Goal: Task Accomplishment & Management: Use online tool/utility

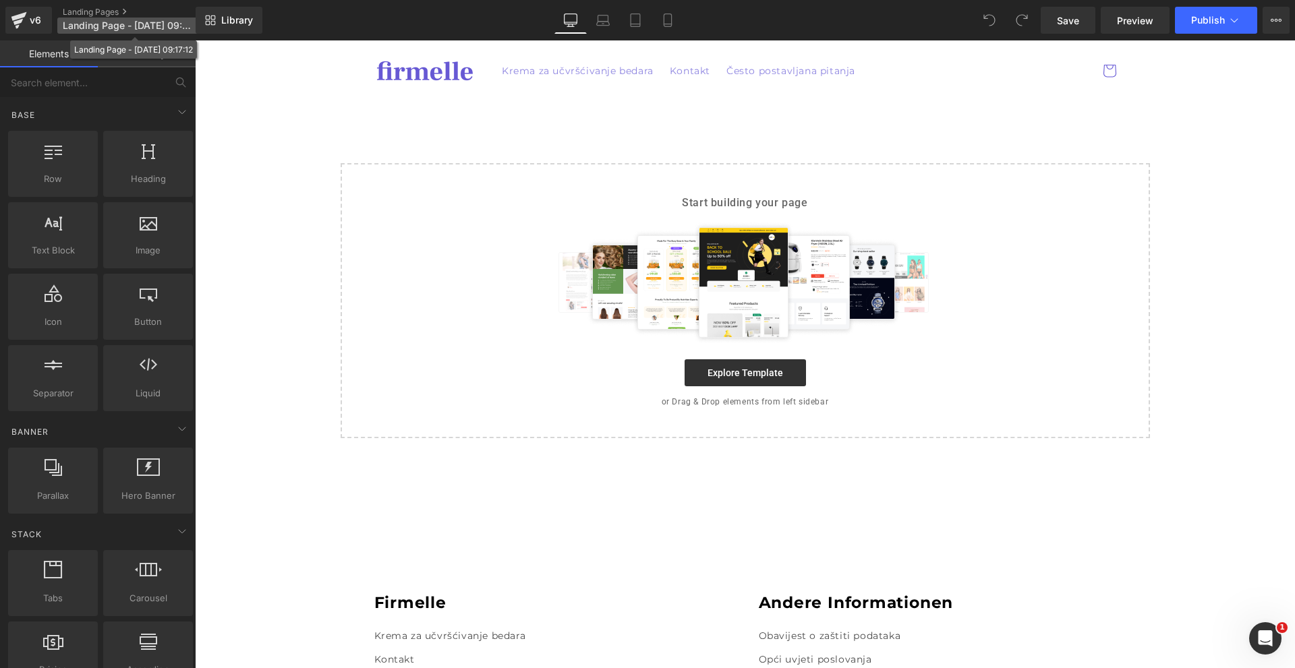
click at [153, 28] on span "Landing Page - [DATE] 09:17:12" at bounding box center [127, 25] width 129 height 11
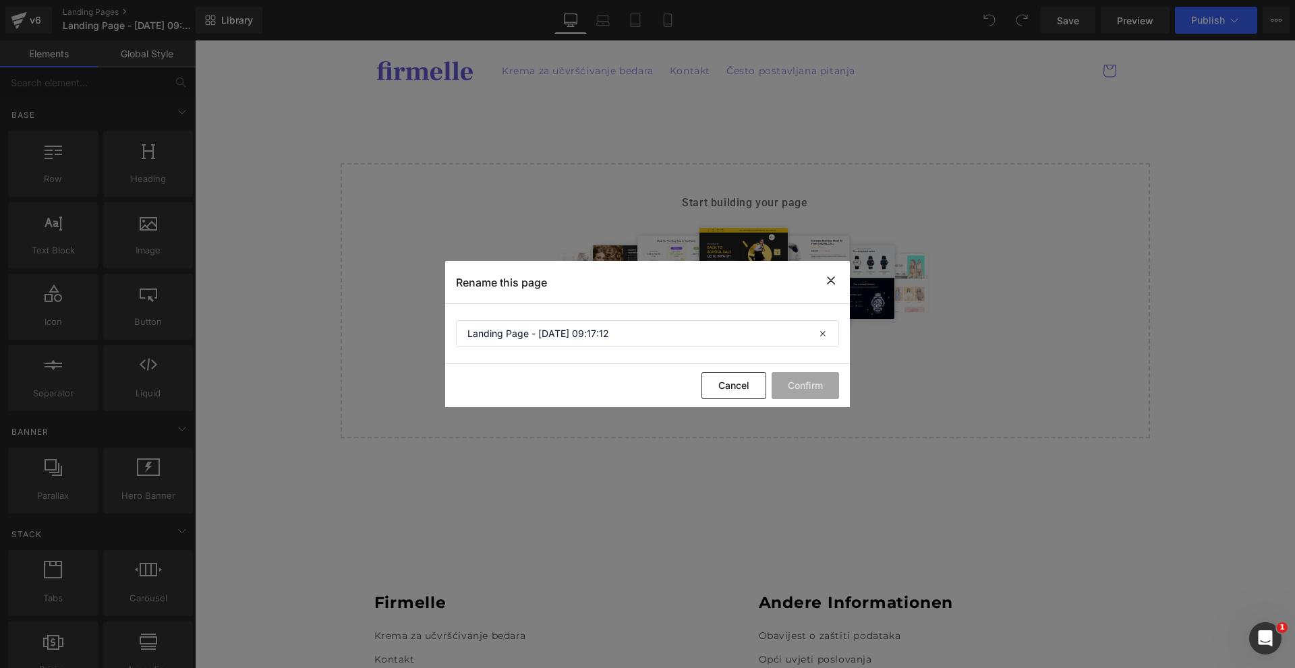
click at [637, 317] on section "Landing Page - [DATE] 09:17:12" at bounding box center [647, 334] width 405 height 60
click at [635, 334] on input "Landing Page - [DATE] 09:17:12" at bounding box center [647, 333] width 383 height 27
type input "Hormonális [MEDICAL_DATA] - HR"
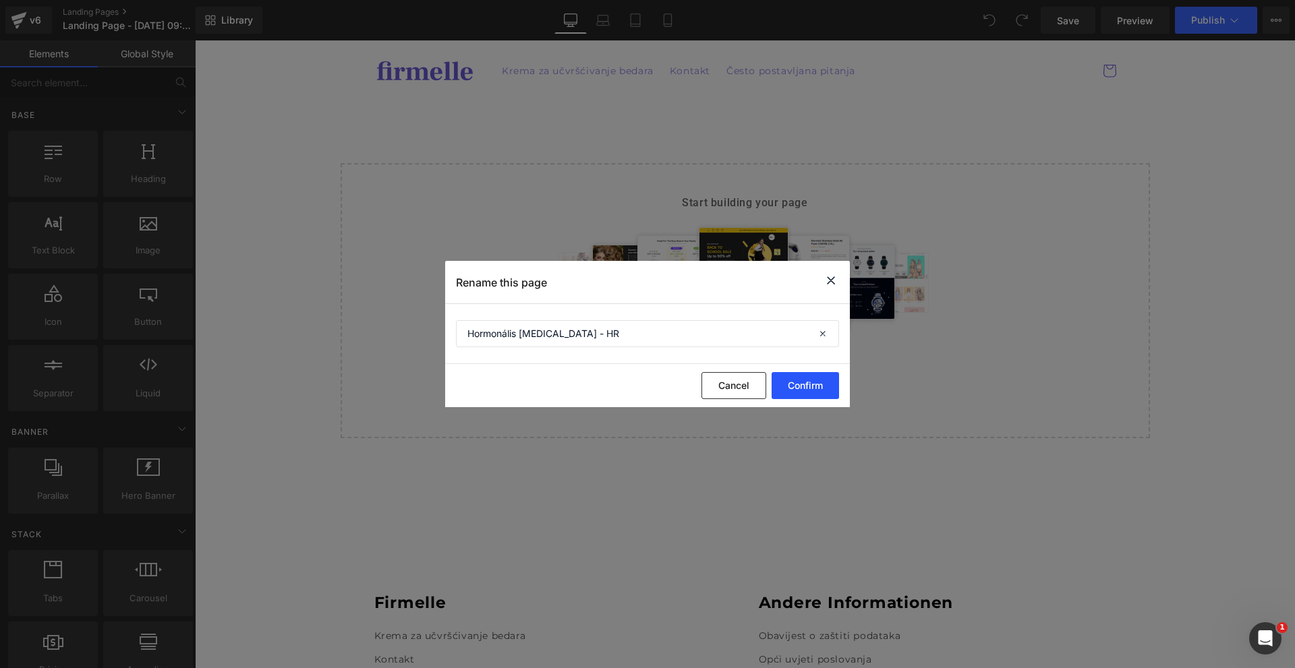
click at [836, 384] on button "Confirm" at bounding box center [805, 385] width 67 height 27
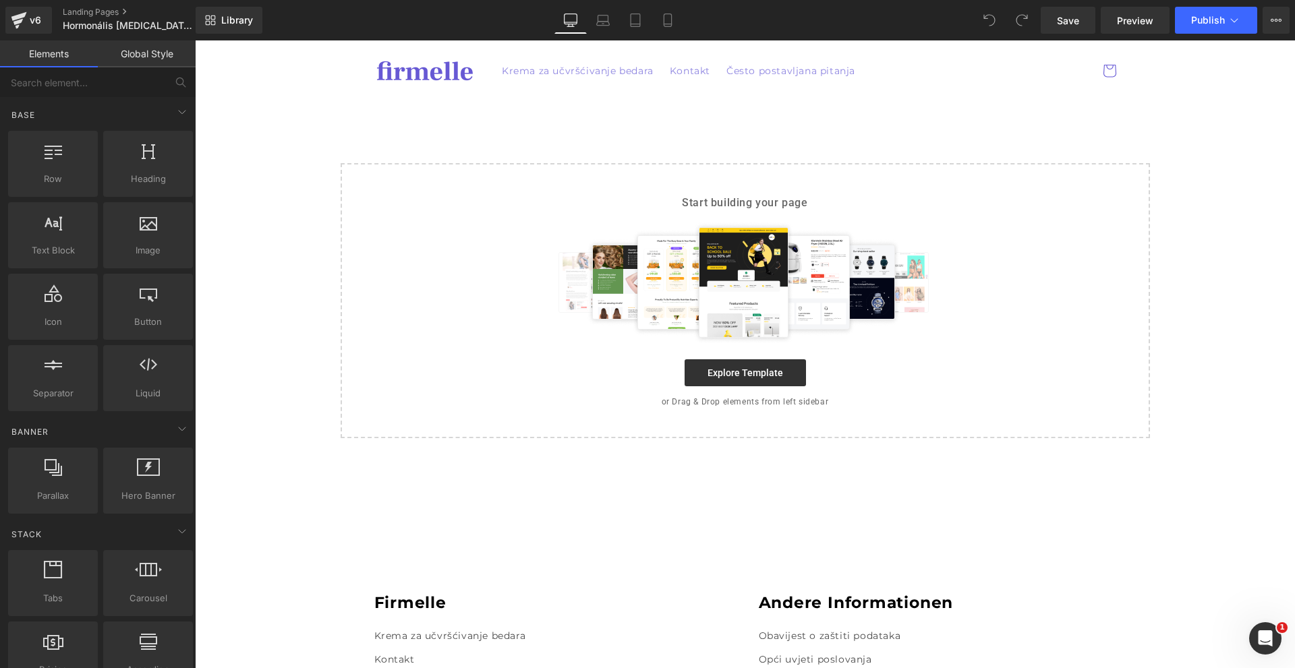
click at [874, 103] on div "Select your layout" at bounding box center [745, 277] width 1100 height 363
click at [230, 19] on span "Library" at bounding box center [237, 20] width 32 height 12
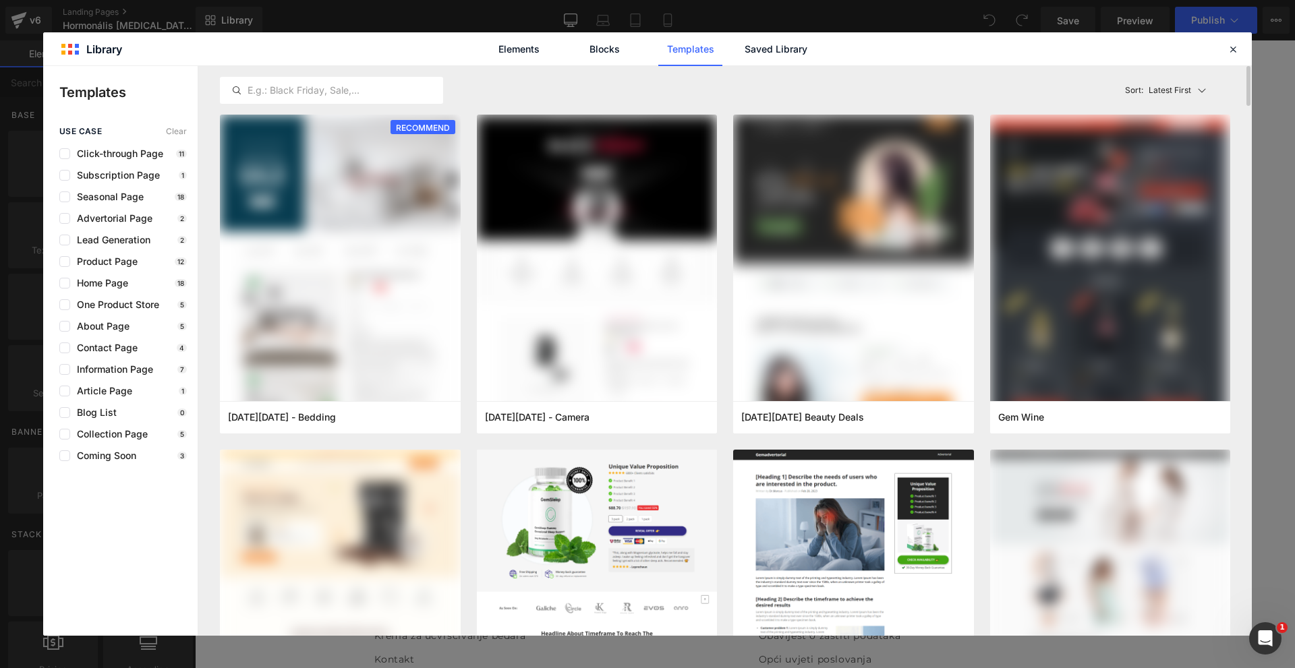
click at [799, 66] on div "Latest First Most View Latest First Sort: Latest First" at bounding box center [725, 90] width 1010 height 49
click at [795, 57] on link "Saved Library" at bounding box center [776, 49] width 64 height 34
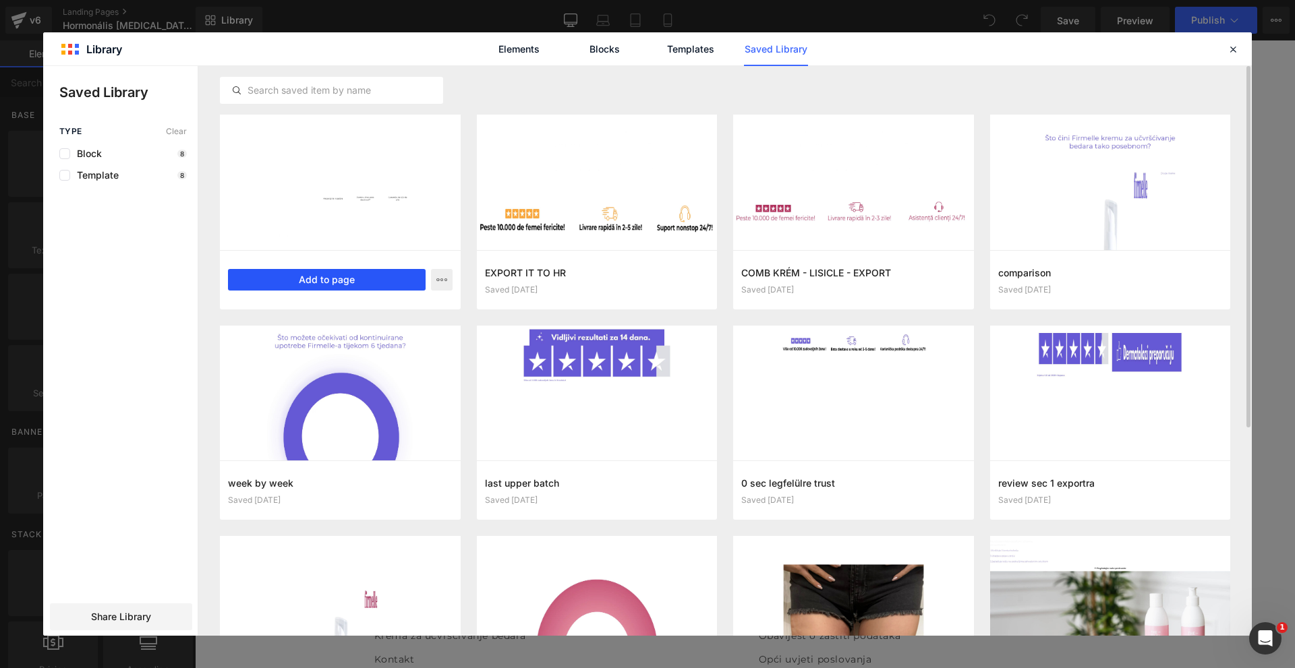
click at [380, 286] on button "Add to page" at bounding box center [327, 280] width 198 height 22
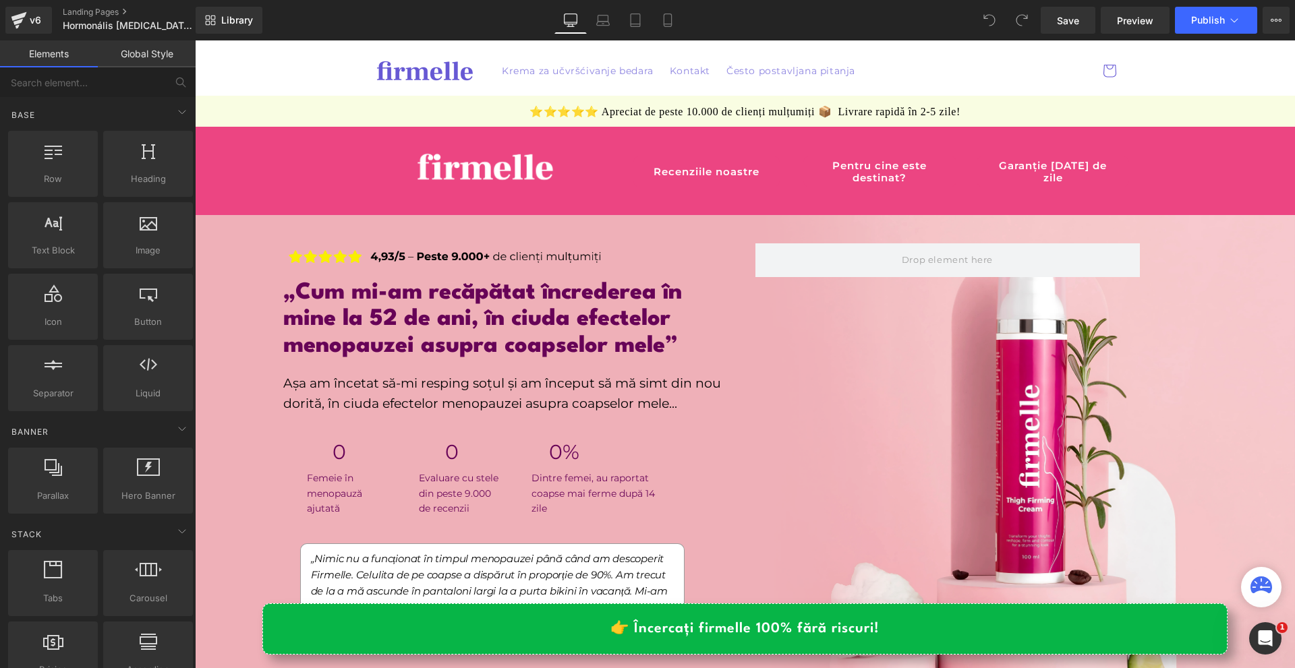
click at [1279, 30] on button "View Live Page View with current Template Save Template to Library Schedule Pub…" at bounding box center [1276, 20] width 27 height 27
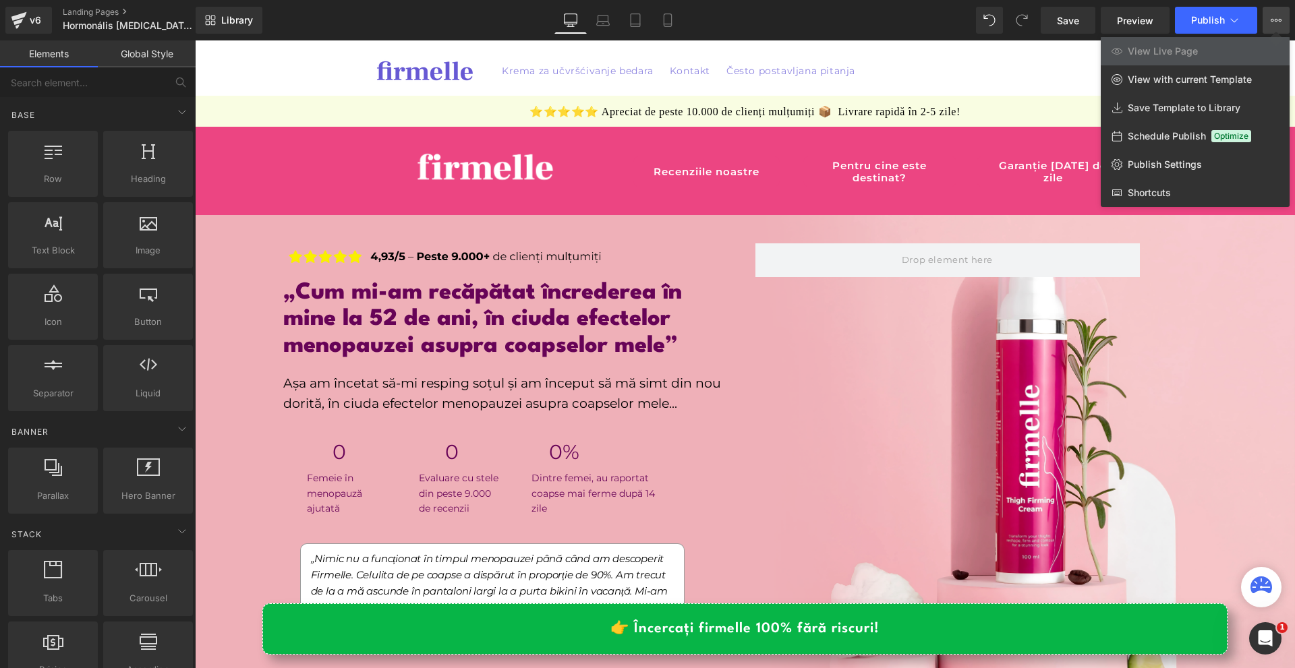
scroll to position [135, 0]
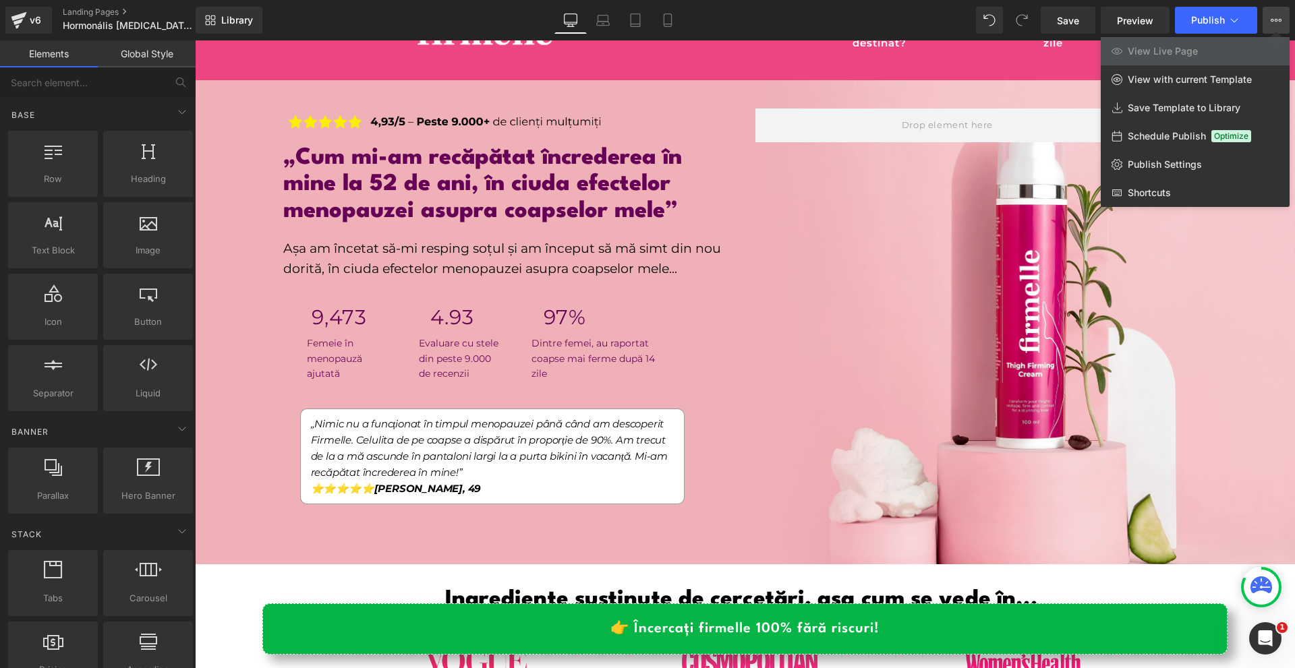
click at [337, 362] on div at bounding box center [745, 354] width 1100 height 628
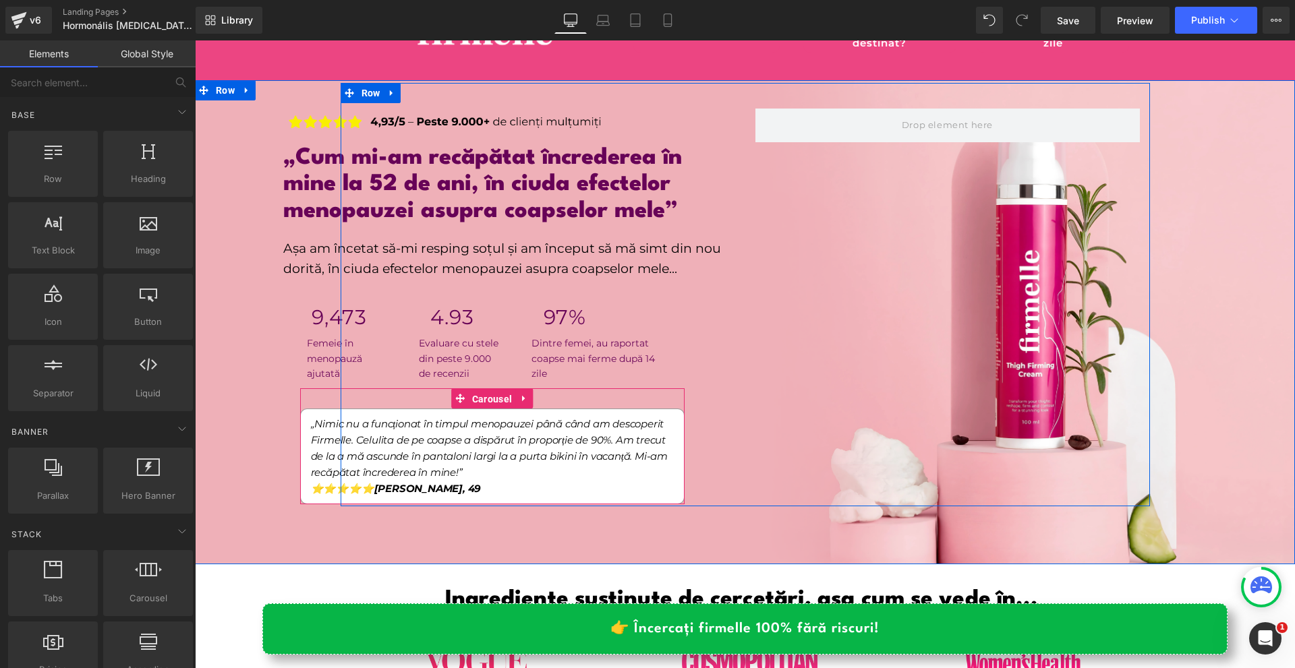
drag, startPoint x: 479, startPoint y: 405, endPoint x: 272, endPoint y: 391, distance: 207.6
click at [479, 405] on span "Carousel" at bounding box center [492, 399] width 47 height 20
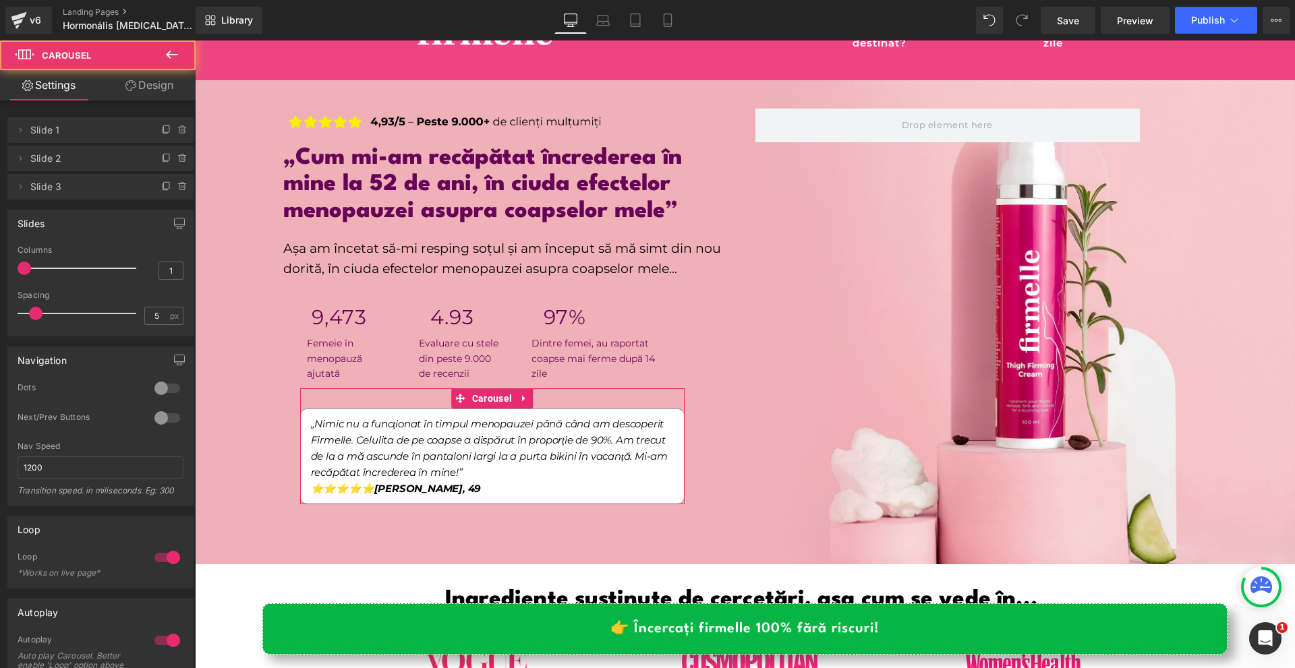
click at [151, 379] on div at bounding box center [167, 389] width 32 height 22
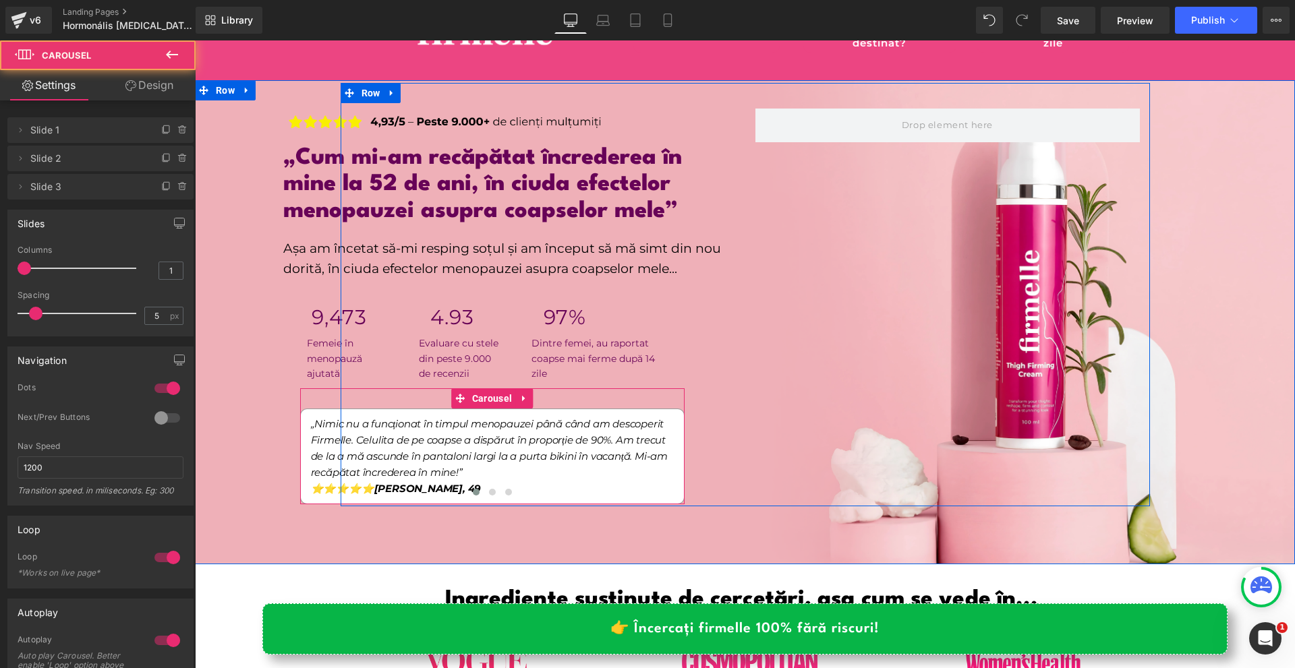
click at [490, 486] on div at bounding box center [492, 496] width 384 height 20
click at [489, 489] on span at bounding box center [492, 492] width 7 height 7
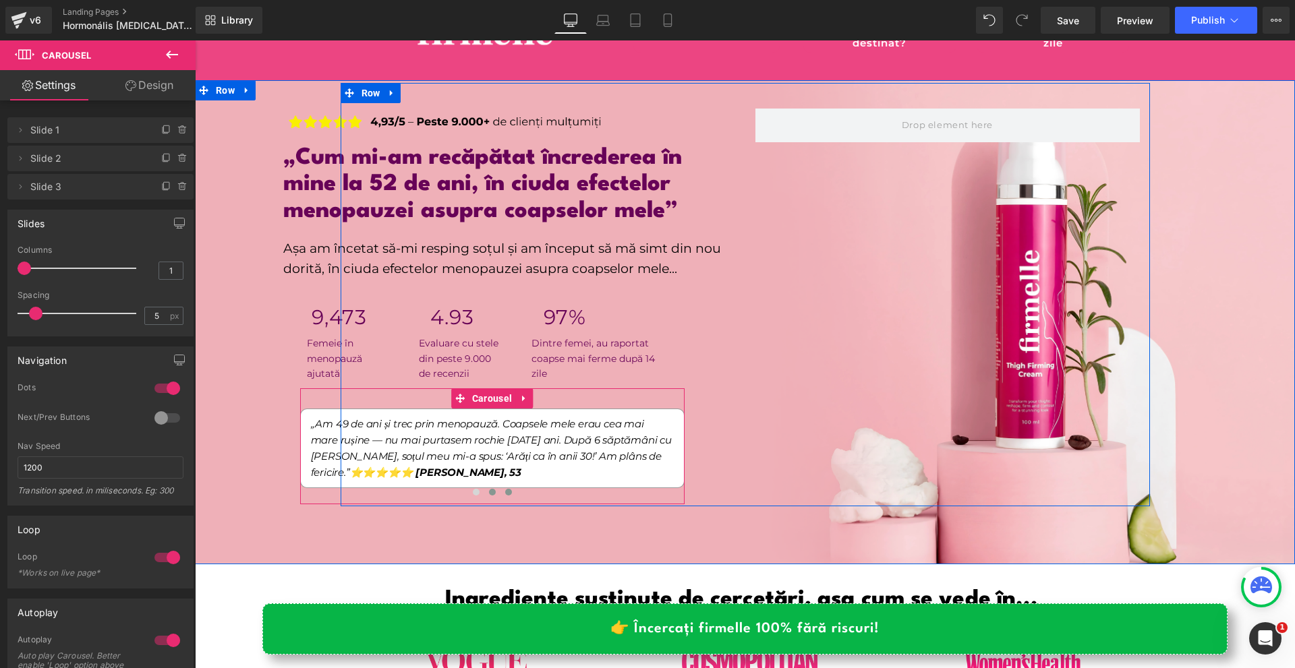
click at [505, 489] on span at bounding box center [508, 492] width 7 height 7
drag, startPoint x: 473, startPoint y: 478, endPoint x: 476, endPoint y: 424, distance: 54.7
click at [472, 486] on button at bounding box center [476, 492] width 16 height 13
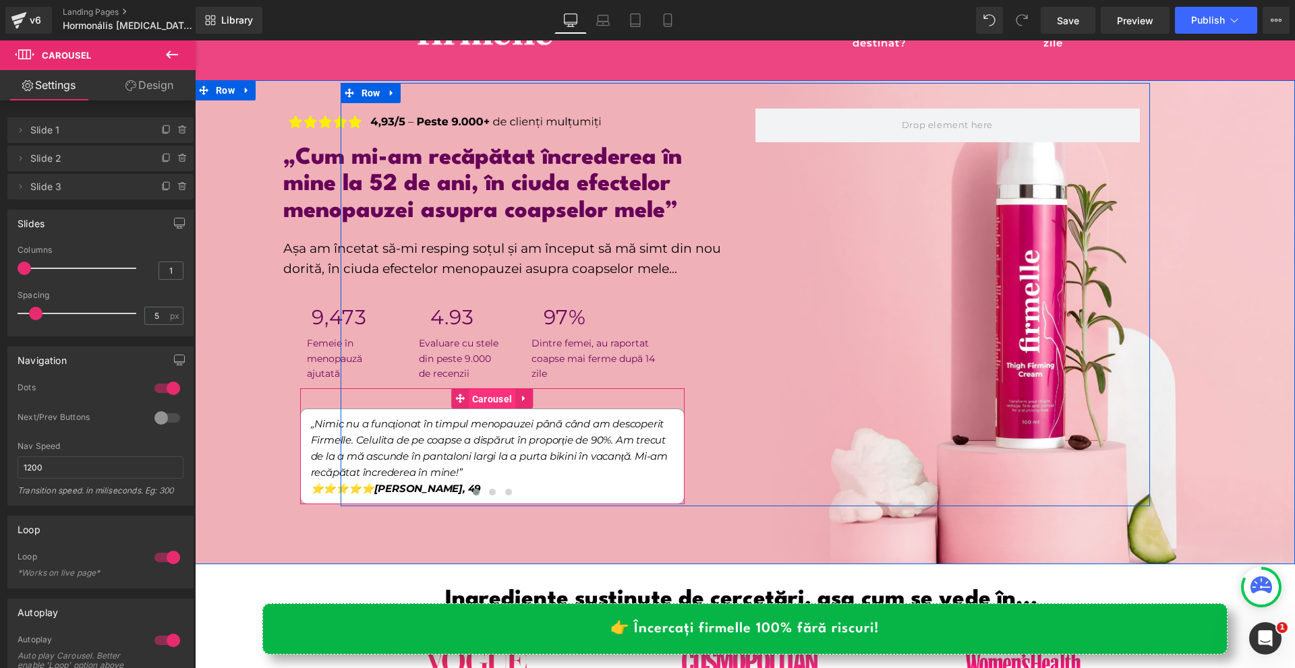
click at [486, 401] on span "Carousel" at bounding box center [492, 399] width 47 height 20
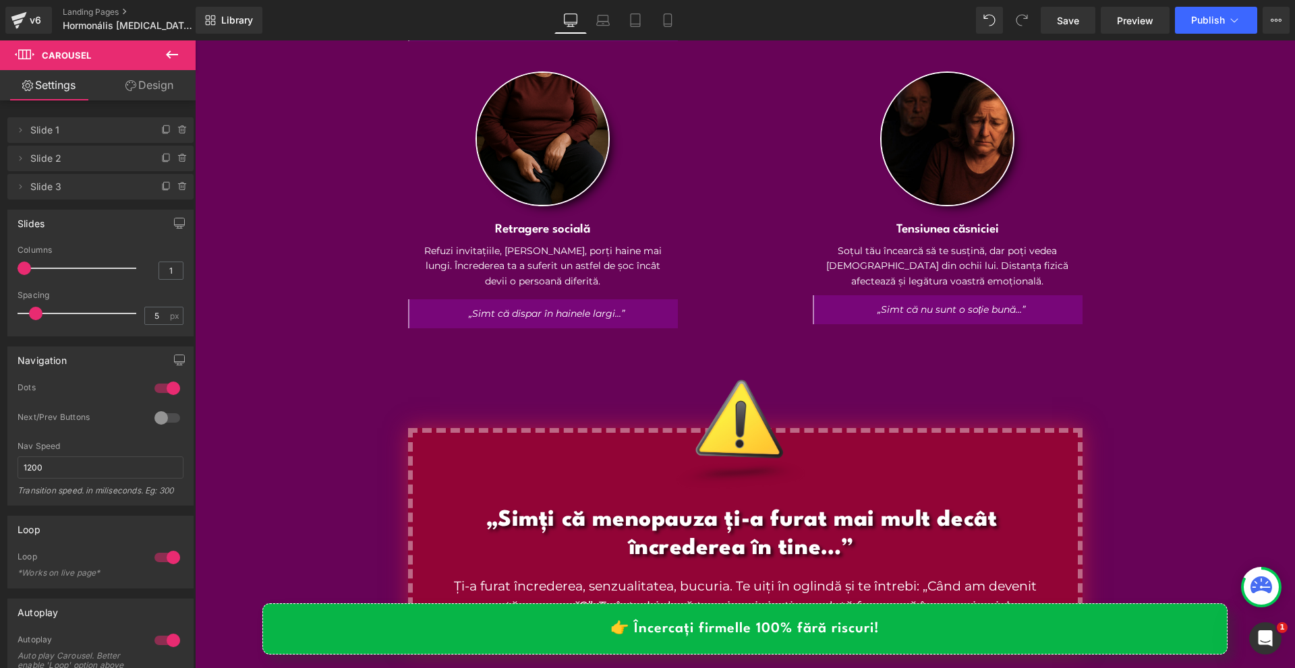
scroll to position [1619, 0]
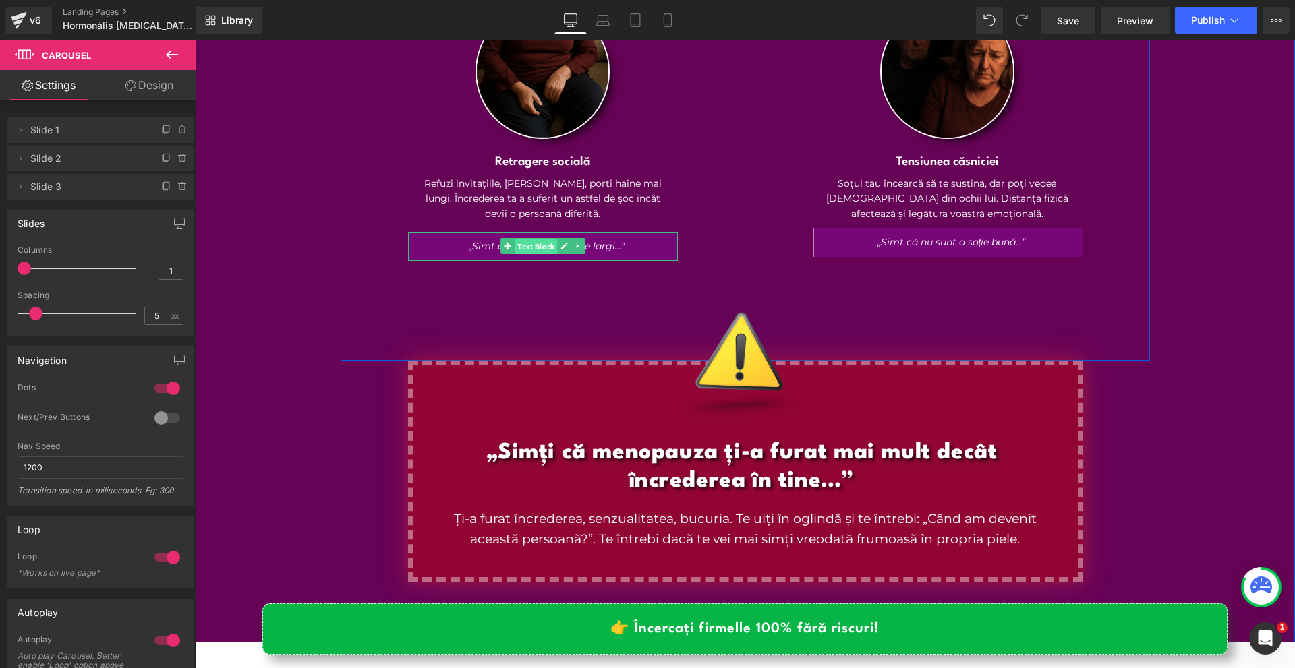
click at [531, 239] on span "Text Block" at bounding box center [536, 247] width 42 height 16
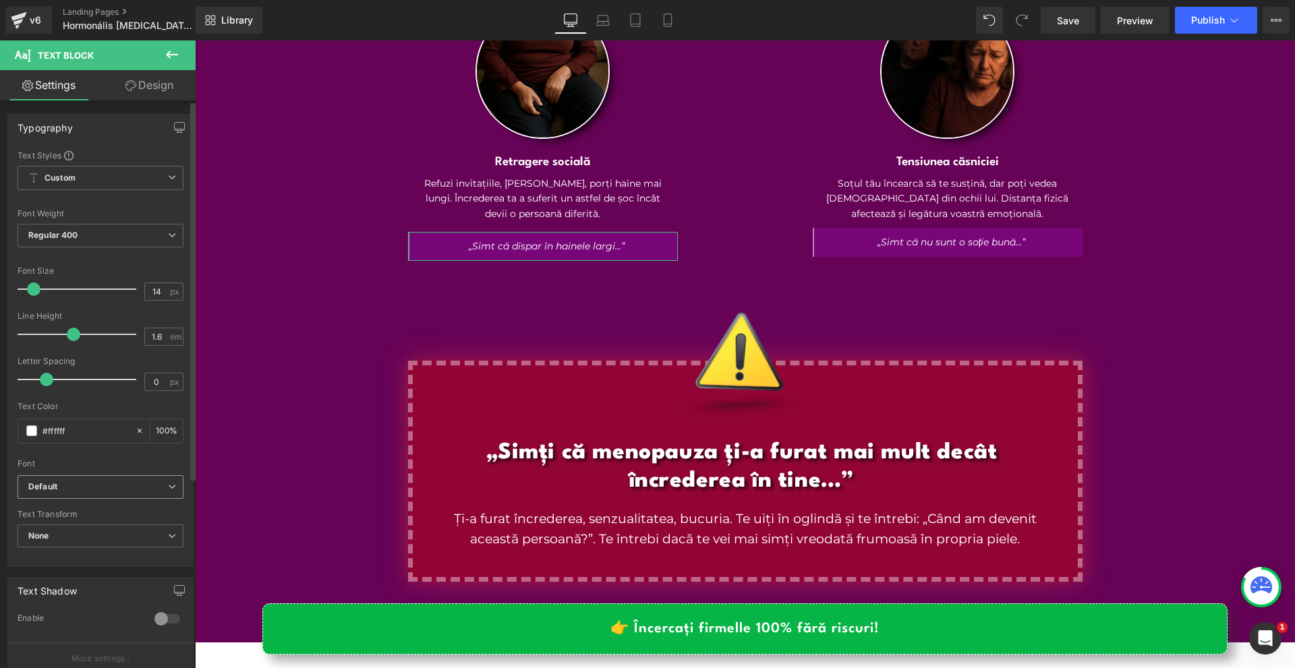
drag, startPoint x: 88, startPoint y: 478, endPoint x: 97, endPoint y: 496, distance: 20.2
click at [88, 478] on span "Default" at bounding box center [101, 488] width 166 height 24
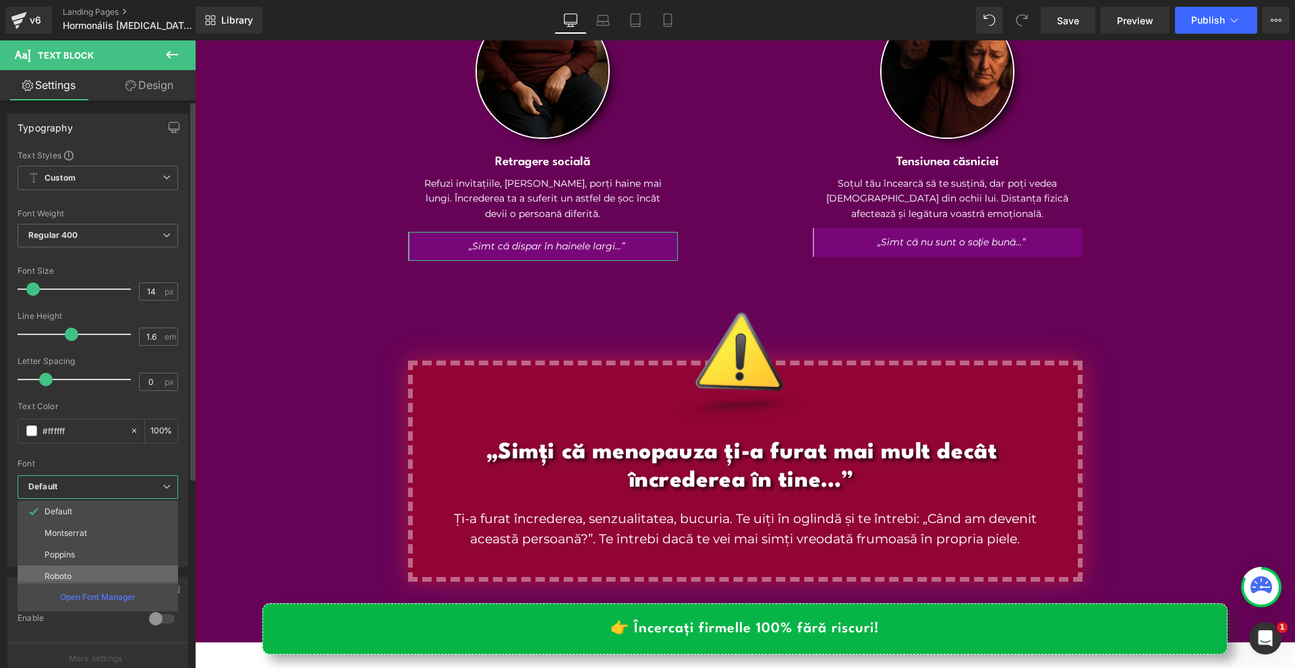
scroll to position [49, 0]
click at [98, 572] on p "League Spartan" at bounding box center [75, 571] width 61 height 9
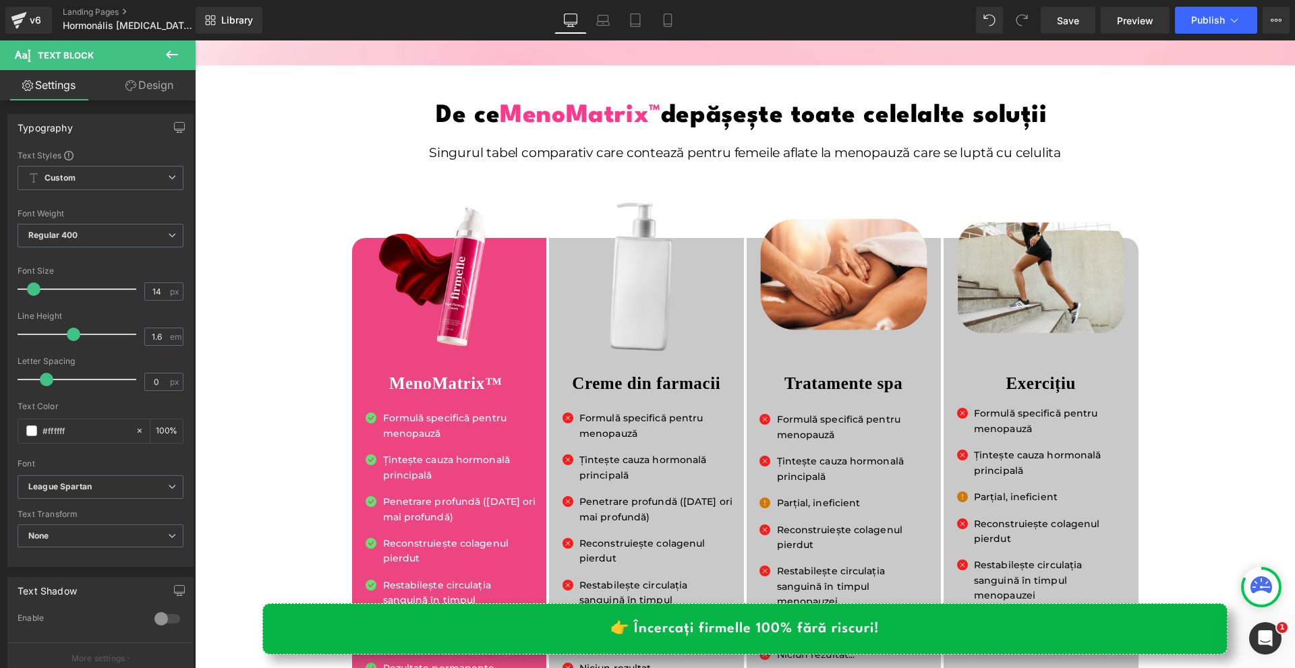
scroll to position [7487, 0]
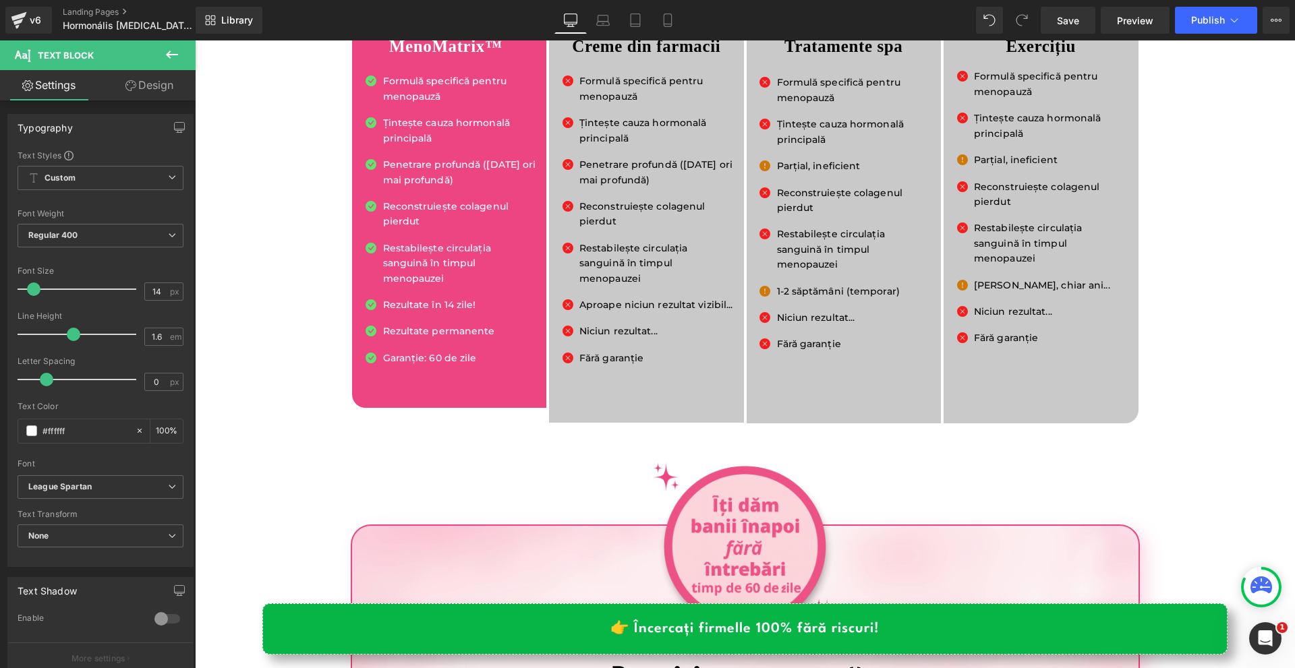
click at [1292, 23] on div "Save Preview Publish Scheduled View Live Page View with current Template Save T…" at bounding box center [1165, 20] width 260 height 27
click at [1283, 24] on button "View Live Page View with current Template Save Template to Library Schedule Pub…" at bounding box center [1276, 20] width 27 height 27
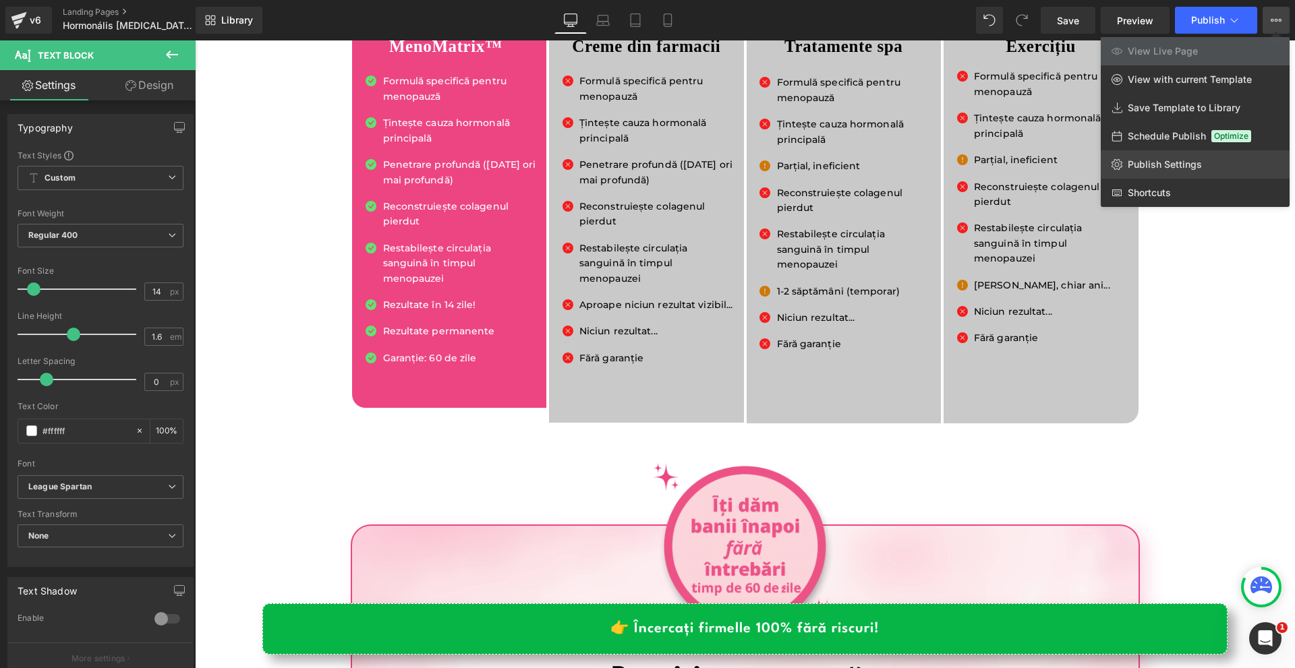
click at [1170, 158] on link "Publish Settings" at bounding box center [1195, 164] width 189 height 28
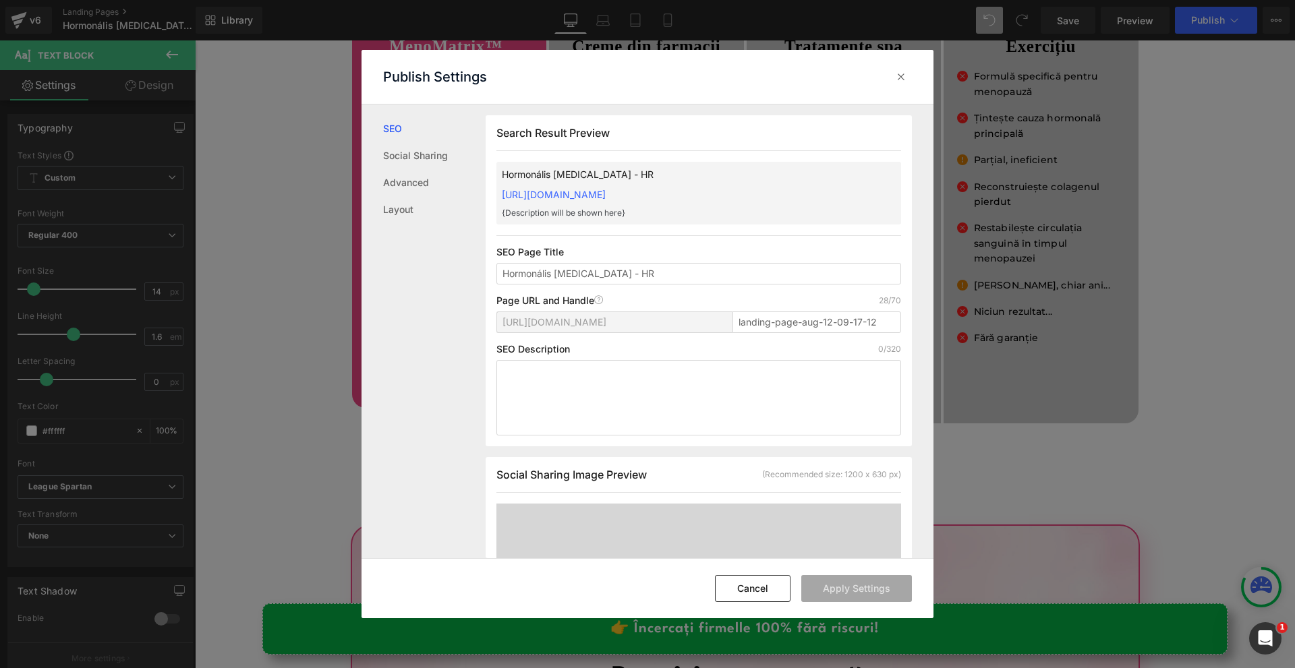
scroll to position [1, 0]
click at [419, 188] on link "Advanced" at bounding box center [434, 182] width 103 height 27
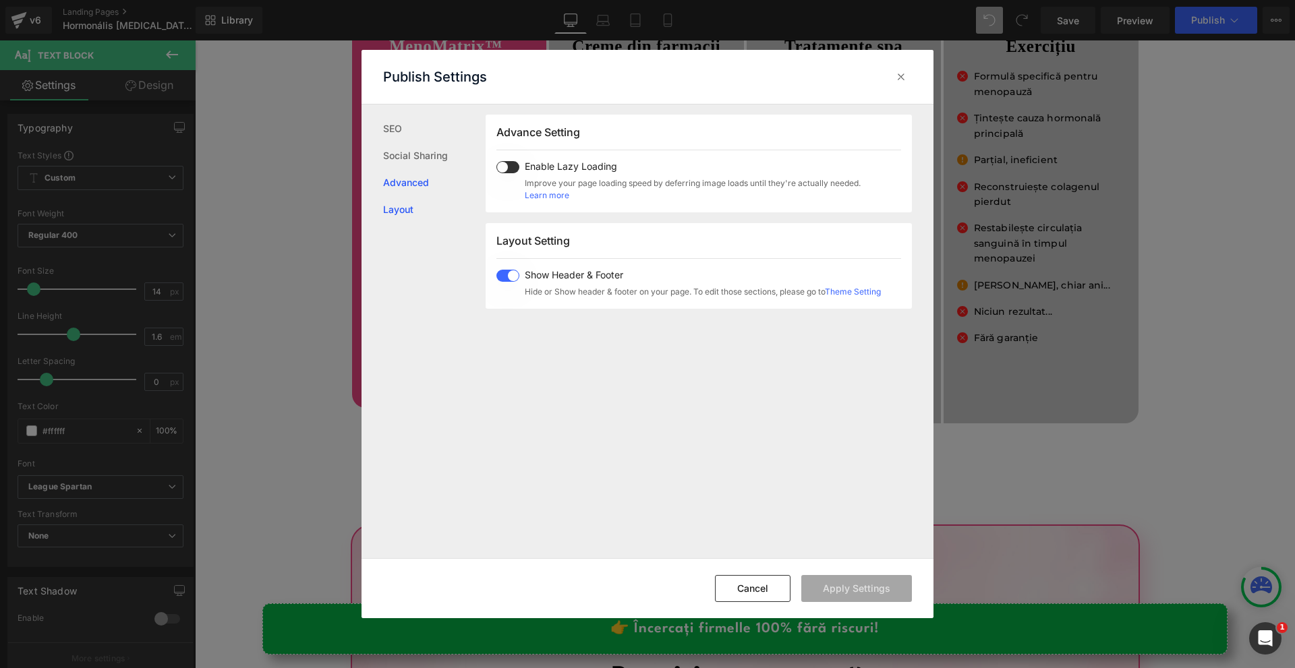
click at [412, 212] on link "Layout" at bounding box center [434, 209] width 103 height 27
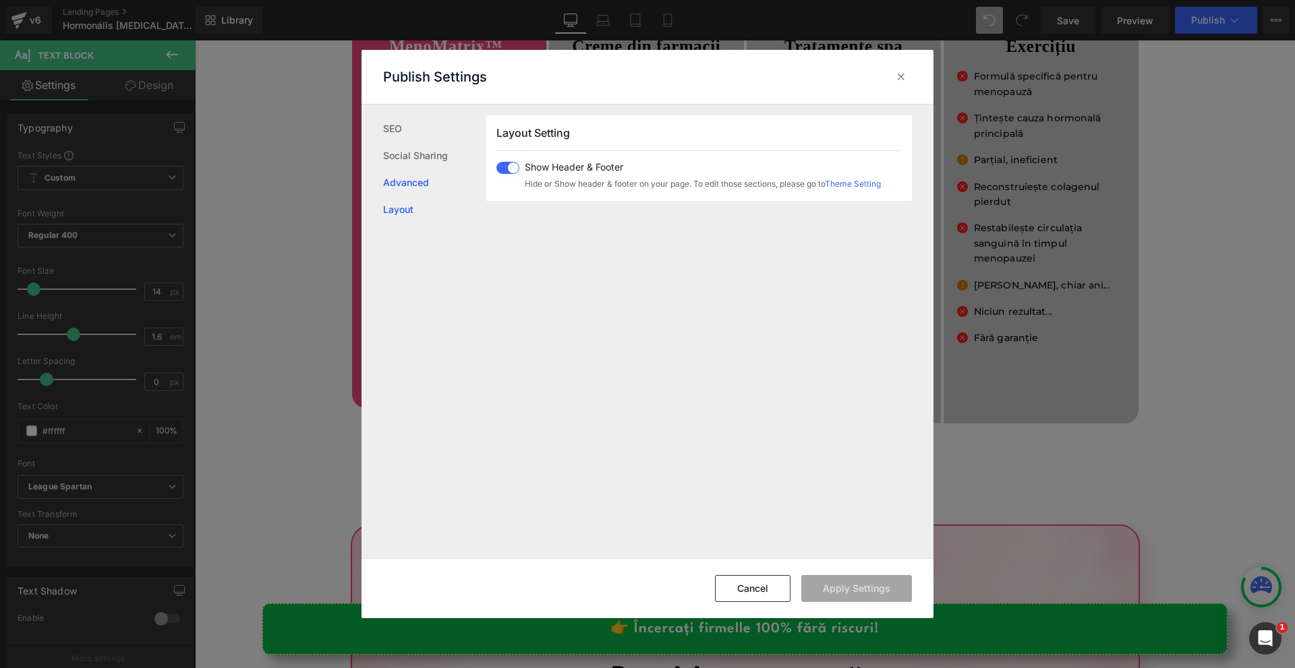
click at [412, 185] on link "Advanced" at bounding box center [434, 182] width 103 height 27
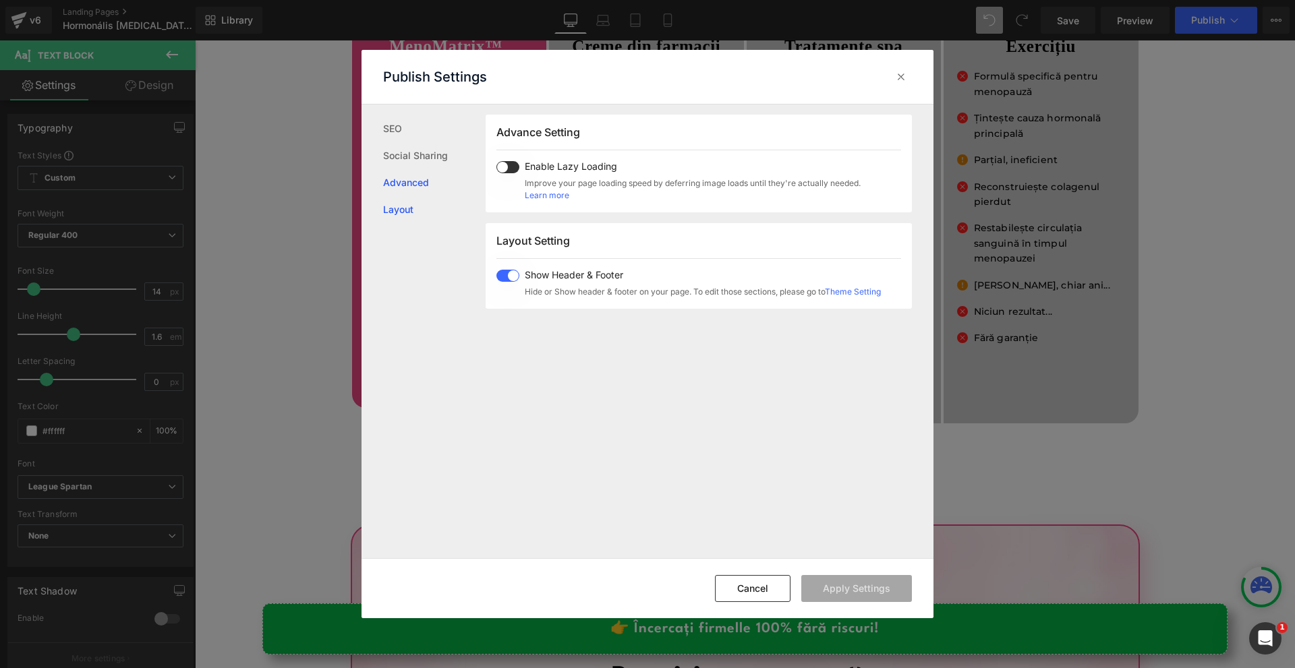
click at [430, 208] on link "Layout" at bounding box center [434, 209] width 103 height 27
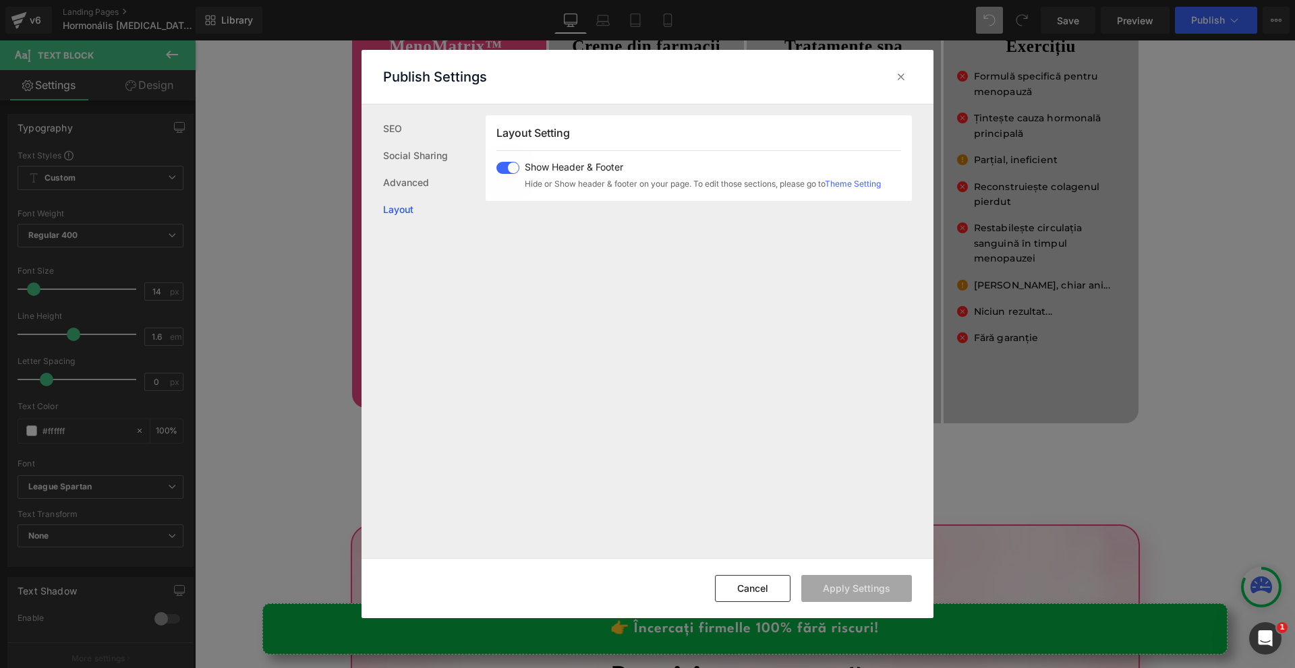
drag, startPoint x: 507, startPoint y: 167, endPoint x: 544, endPoint y: 212, distance: 58.4
click at [507, 167] on span at bounding box center [507, 168] width 23 height 12
drag, startPoint x: 838, startPoint y: 571, endPoint x: 838, endPoint y: 583, distance: 11.5
click at [838, 577] on div "Cancel Apply Settings" at bounding box center [648, 588] width 572 height 60
click at [838, 583] on button "Apply Settings" at bounding box center [856, 588] width 111 height 27
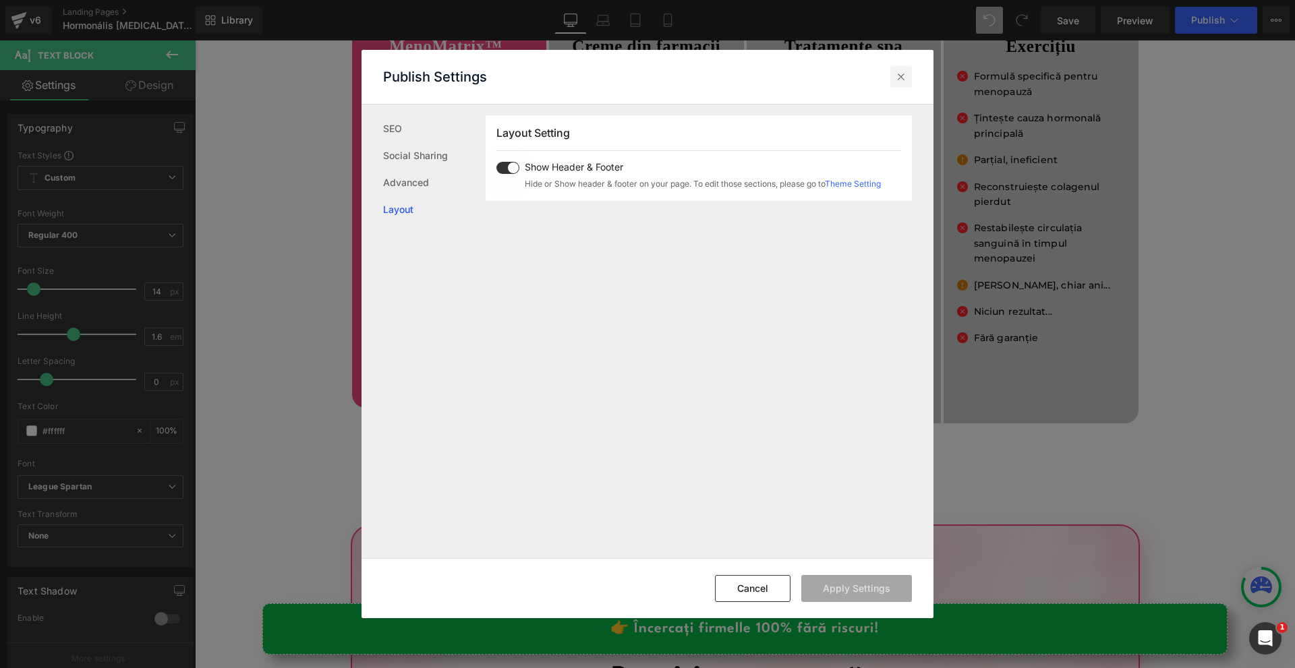
drag, startPoint x: 898, startPoint y: 83, endPoint x: 718, endPoint y: 39, distance: 184.7
click at [898, 83] on icon at bounding box center [900, 76] width 13 height 13
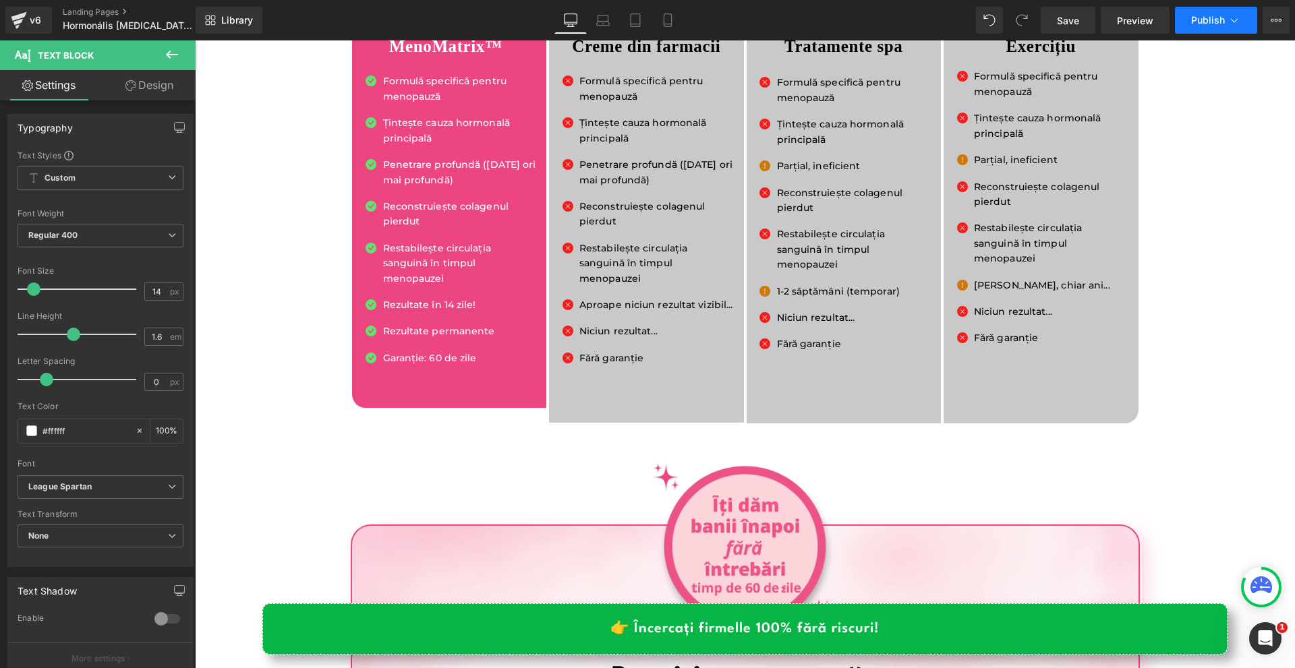
click at [1205, 29] on button "Publish" at bounding box center [1216, 20] width 82 height 27
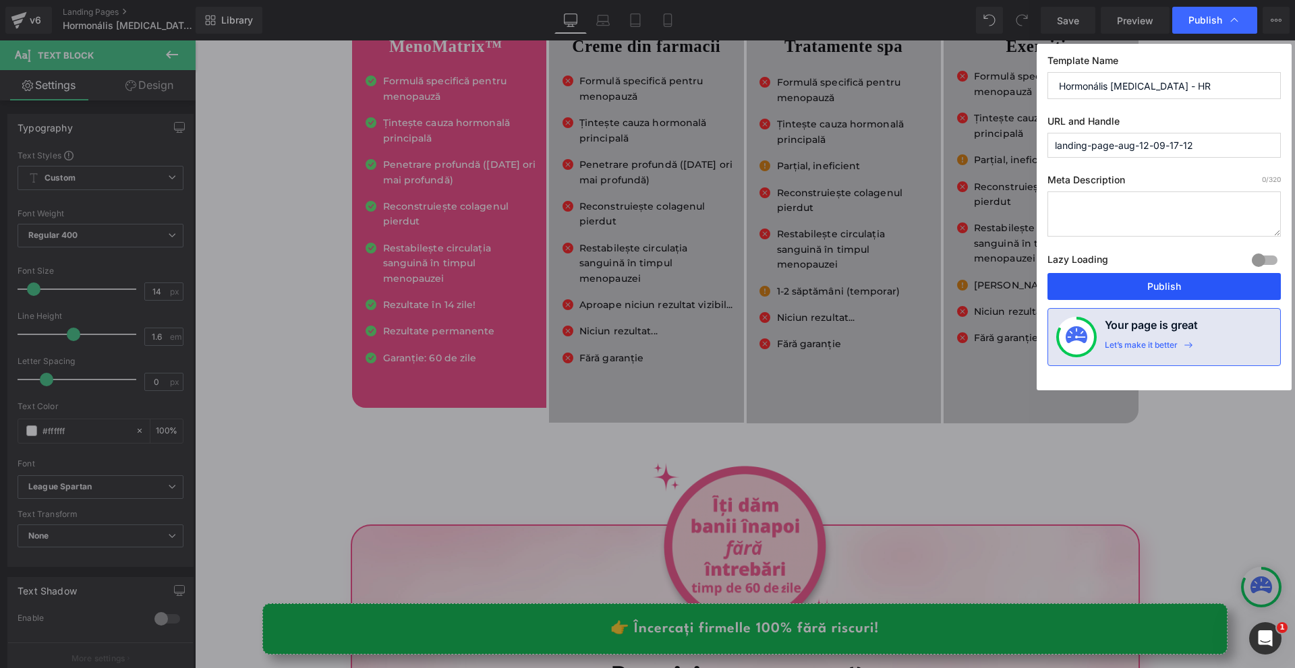
click at [1182, 277] on button "Publish" at bounding box center [1163, 286] width 233 height 27
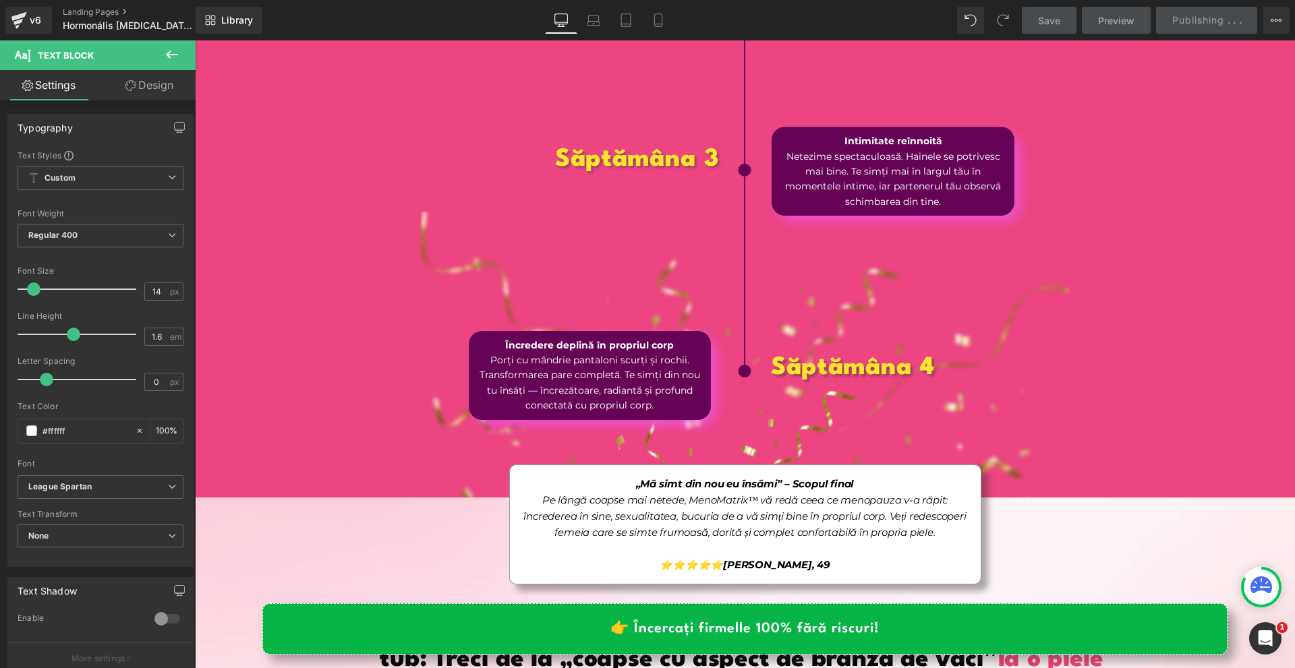
scroll to position [5193, 0]
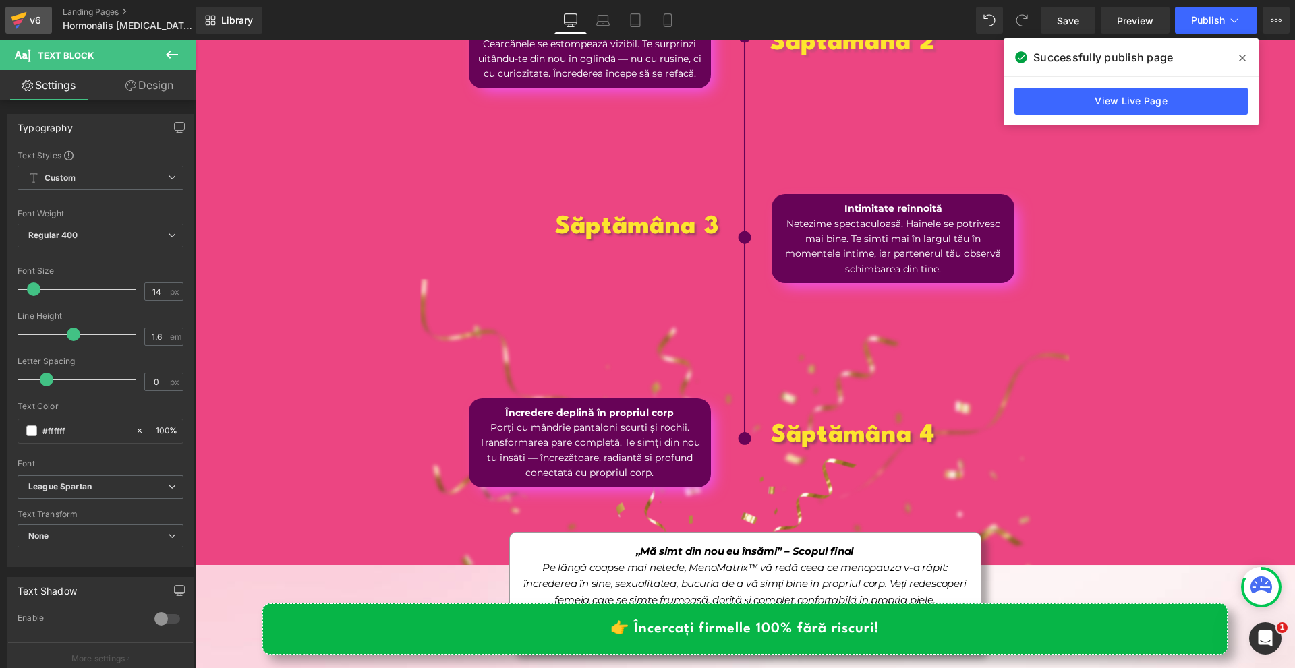
click at [42, 25] on div "v6" at bounding box center [35, 20] width 17 height 18
